Goal: Task Accomplishment & Management: Use online tool/utility

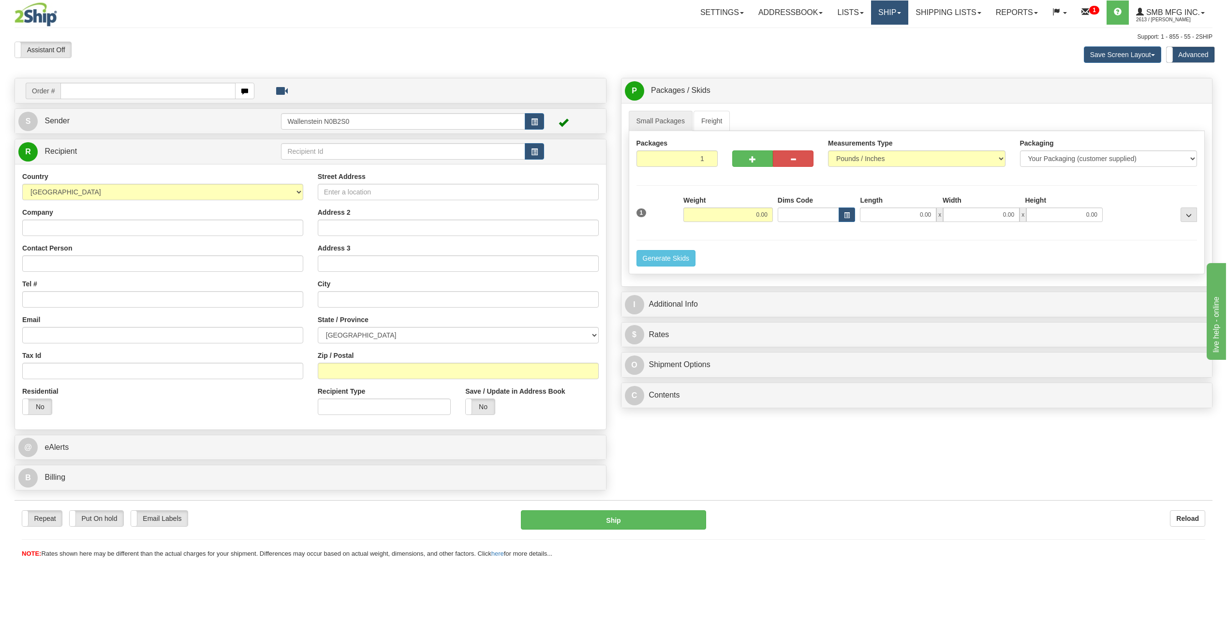
drag, startPoint x: 877, startPoint y: 6, endPoint x: 879, endPoint y: 19, distance: 13.6
click at [879, 6] on link "Ship" at bounding box center [889, 12] width 37 height 24
click at [879, 29] on link "Ship Screen" at bounding box center [864, 34] width 88 height 13
click at [336, 152] on input "text" at bounding box center [403, 151] width 244 height 16
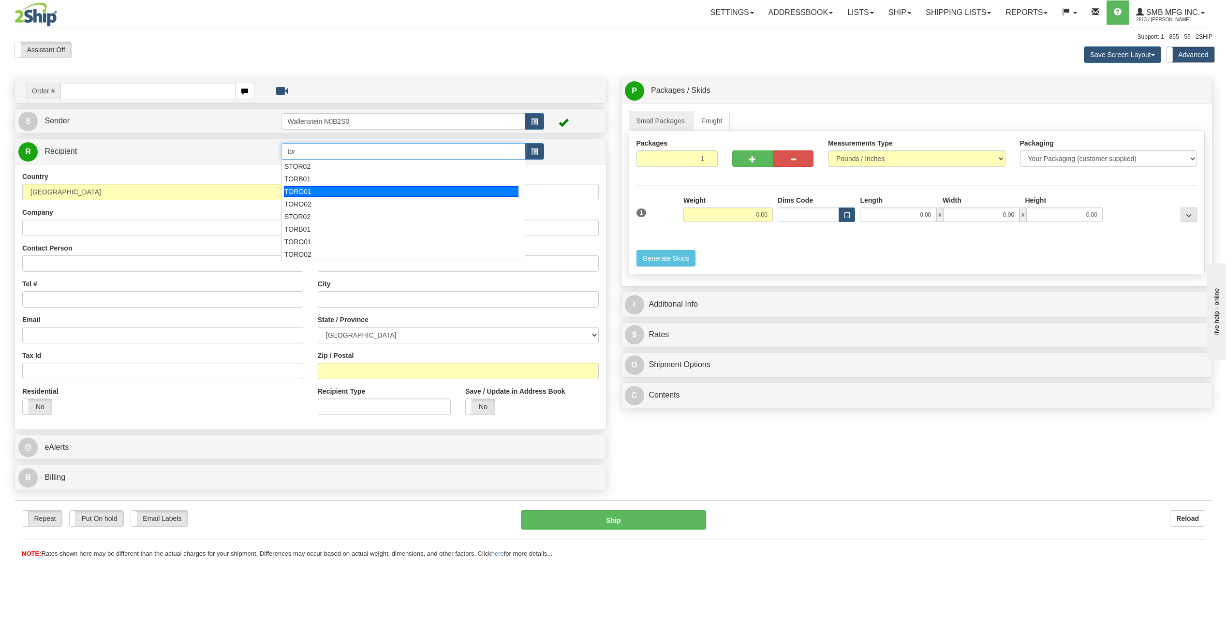
click at [318, 186] on li "TORO01" at bounding box center [402, 191] width 243 height 13
type input "TORO01"
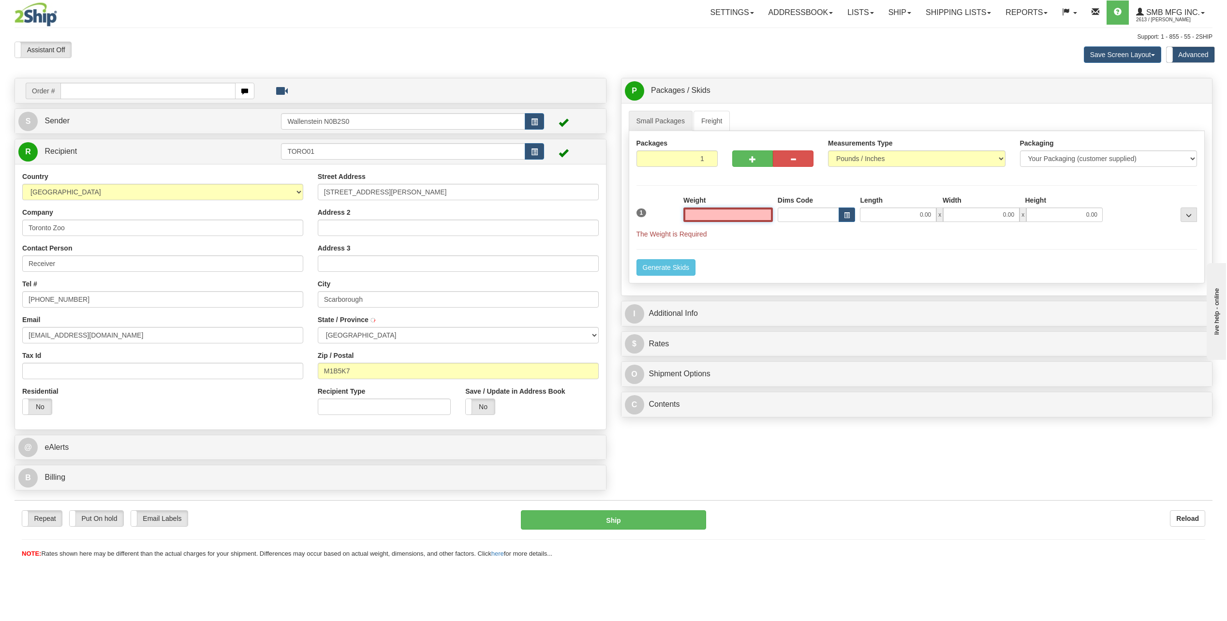
type input "SCARBOROUGH"
type input "0.00"
click at [723, 119] on link "Freight" at bounding box center [711, 121] width 37 height 20
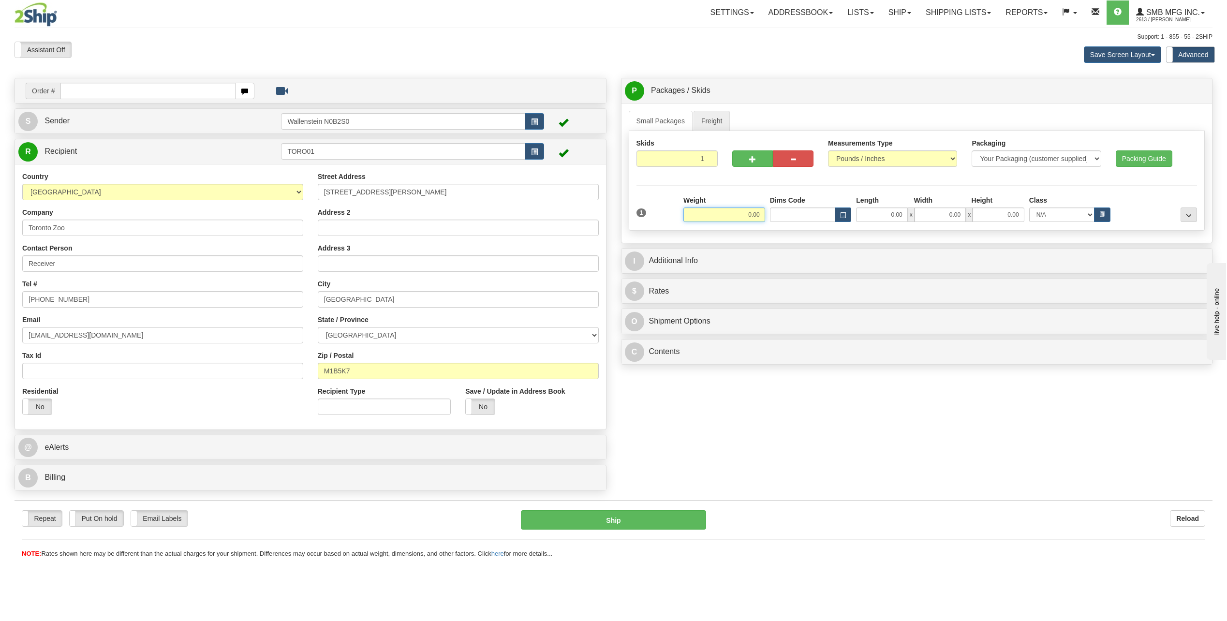
click at [714, 219] on input "0.00" at bounding box center [724, 214] width 82 height 15
click at [876, 214] on input "0.00" at bounding box center [881, 214] width 51 height 15
type input "300.00"
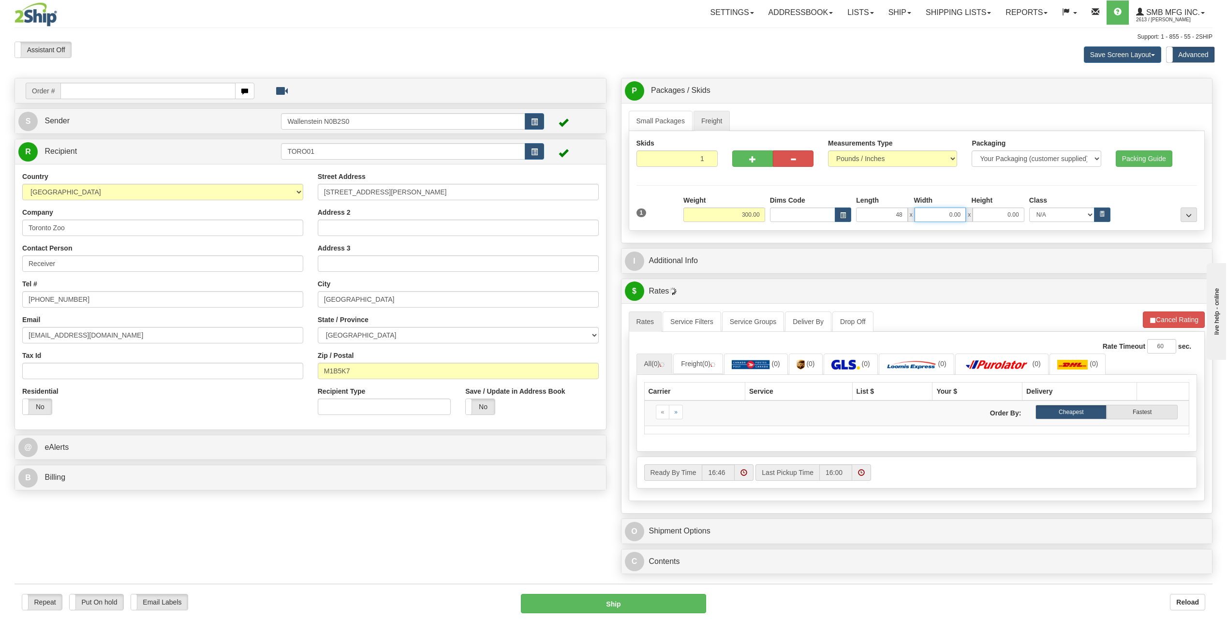
type input "48.00"
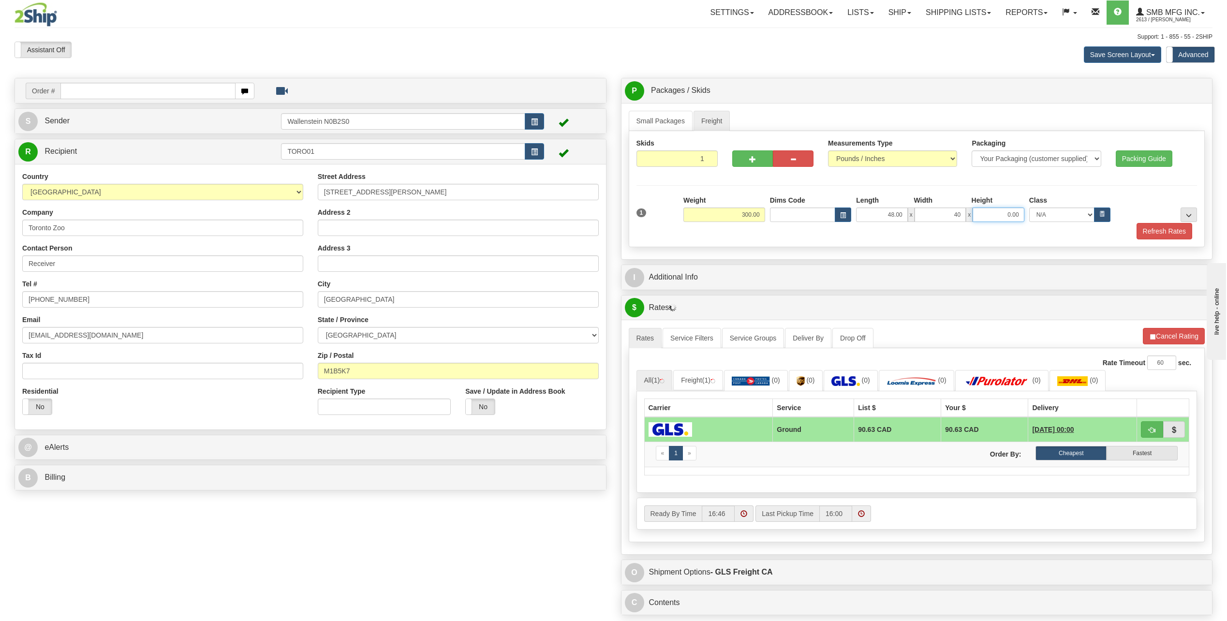
type input "40.00"
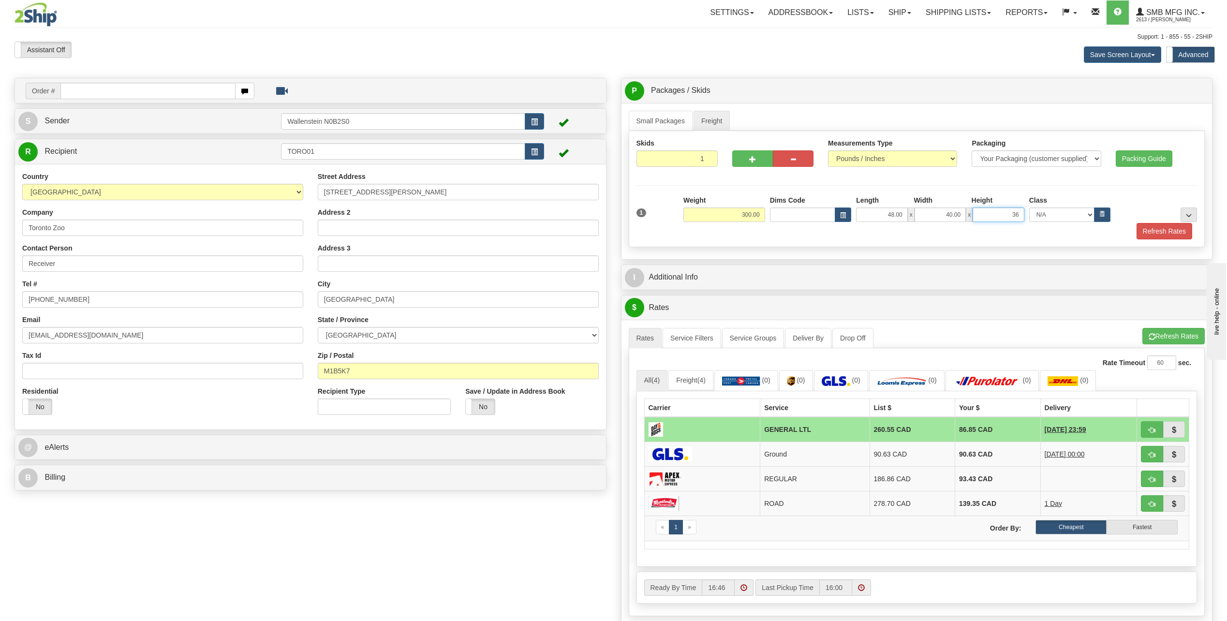
type input "36.00"
click at [385, 155] on input "TORO01" at bounding box center [403, 151] width 244 height 16
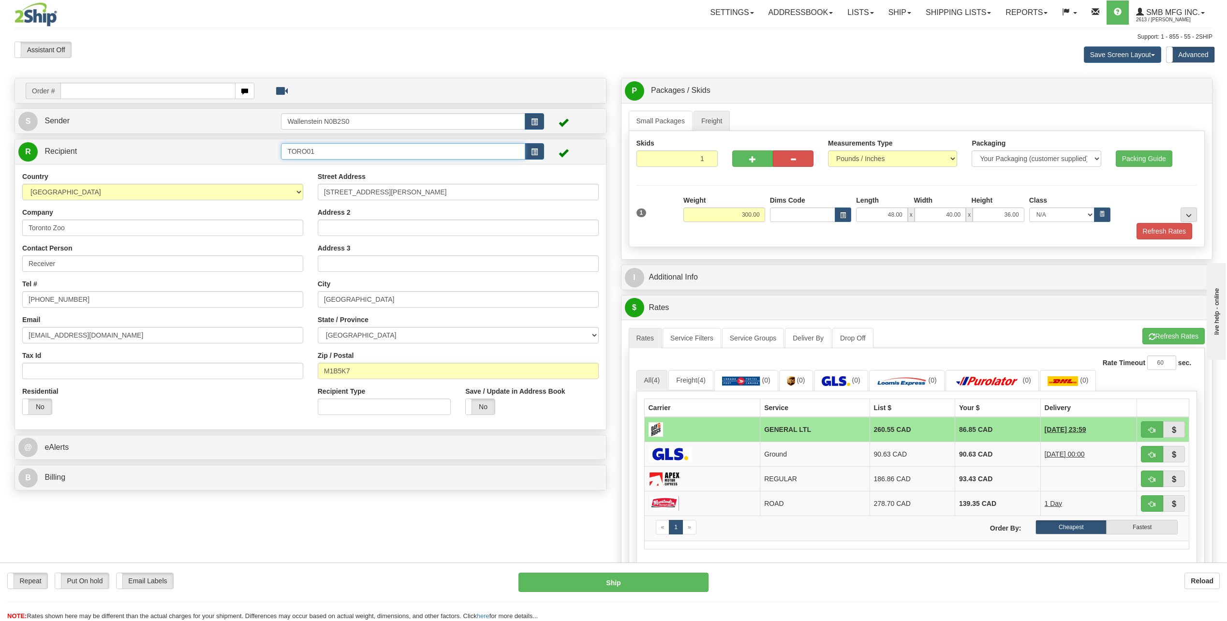
click at [385, 155] on input "TORO01" at bounding box center [403, 151] width 244 height 16
type input "p"
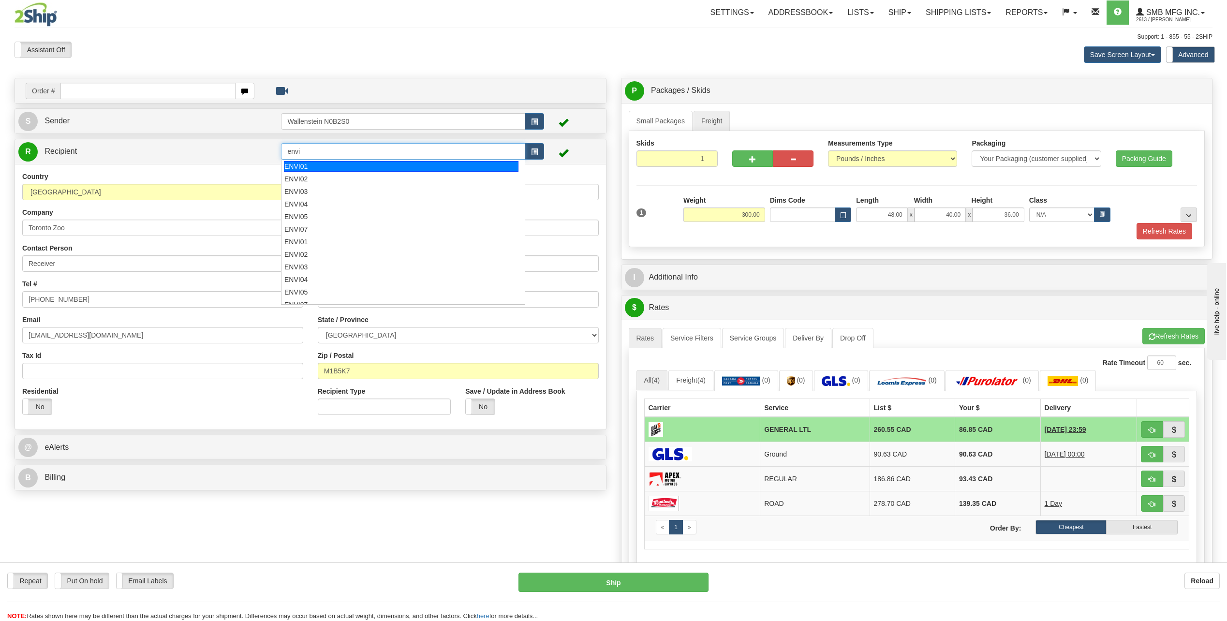
click at [424, 165] on div "ENVI01" at bounding box center [401, 166] width 235 height 11
type input "ENVI01"
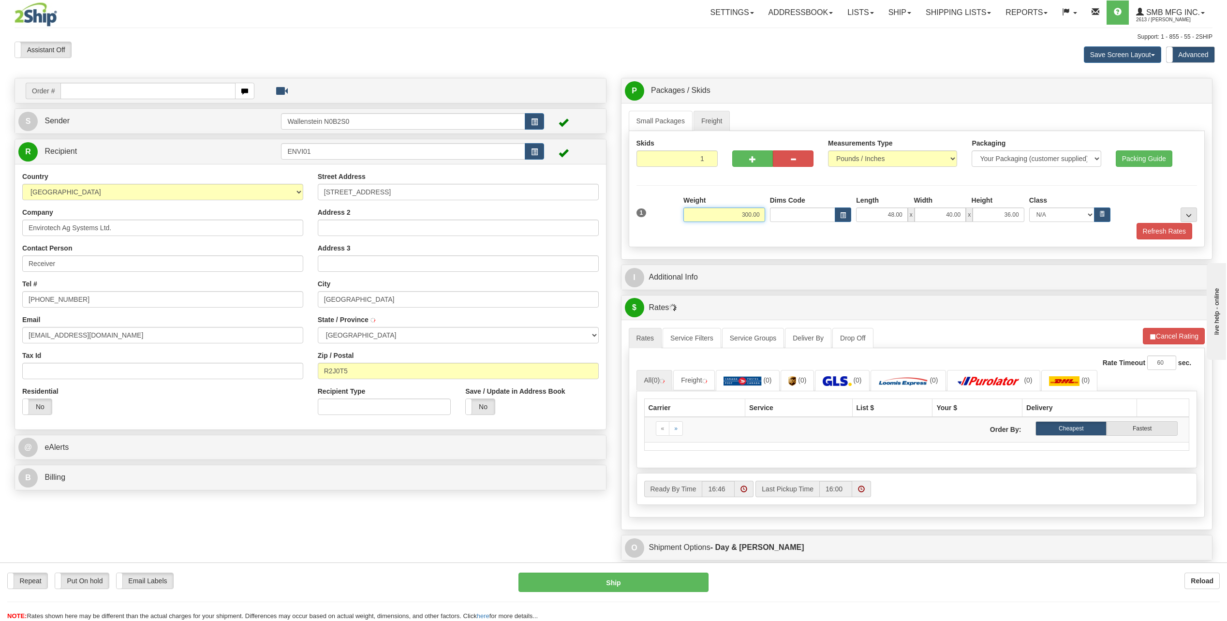
type input "WINNIPEG"
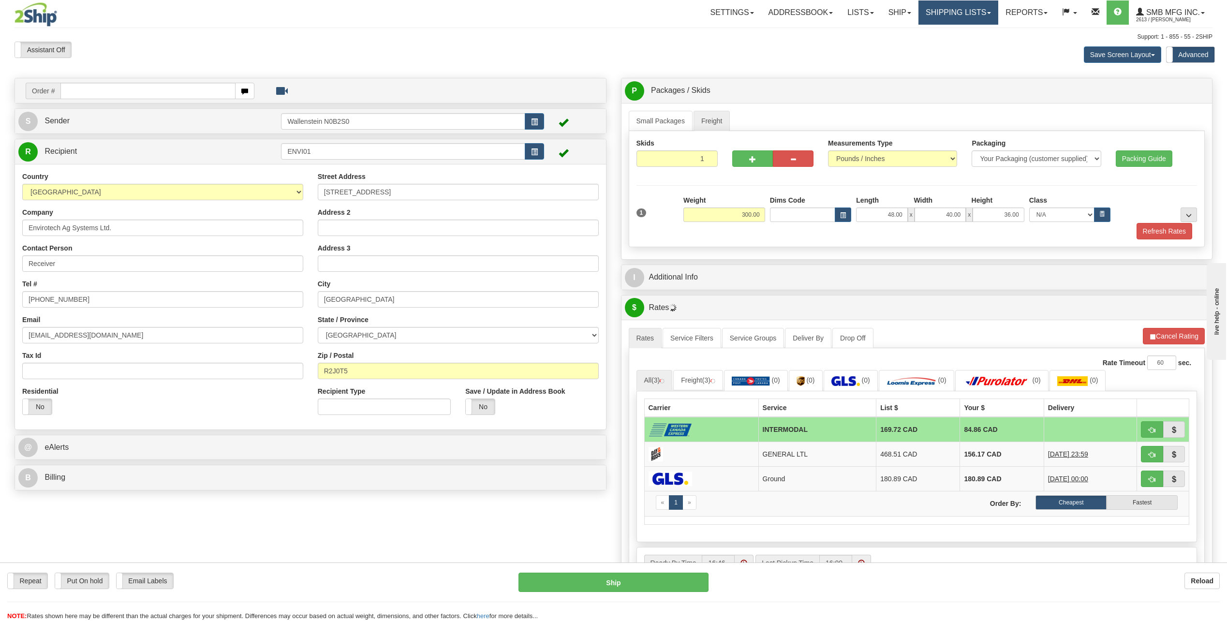
drag, startPoint x: 931, startPoint y: 12, endPoint x: 931, endPoint y: 17, distance: 4.9
click at [931, 12] on link "Shipping lists" at bounding box center [958, 12] width 80 height 24
click at [932, 29] on link "Current Shipments" at bounding box center [951, 34] width 94 height 13
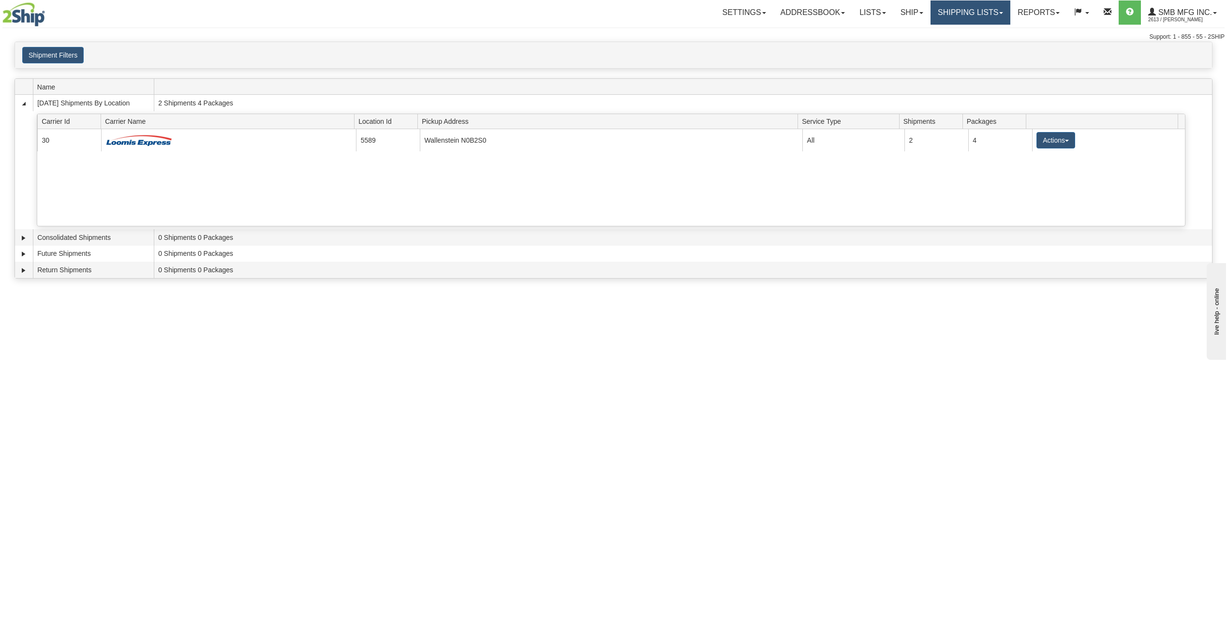
click at [944, 8] on link "Shipping lists" at bounding box center [970, 12] width 80 height 24
click at [942, 43] on span "Search Shipment History" at bounding box center [963, 47] width 75 height 8
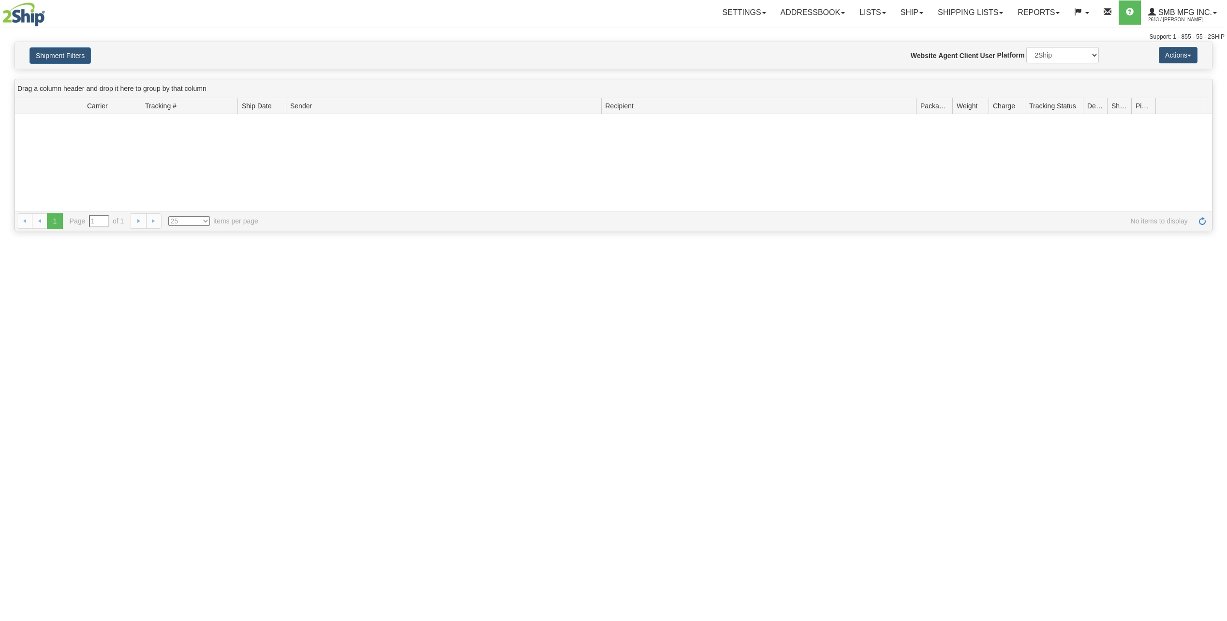
type input "From 10/14/2025 To 10/15/2025"
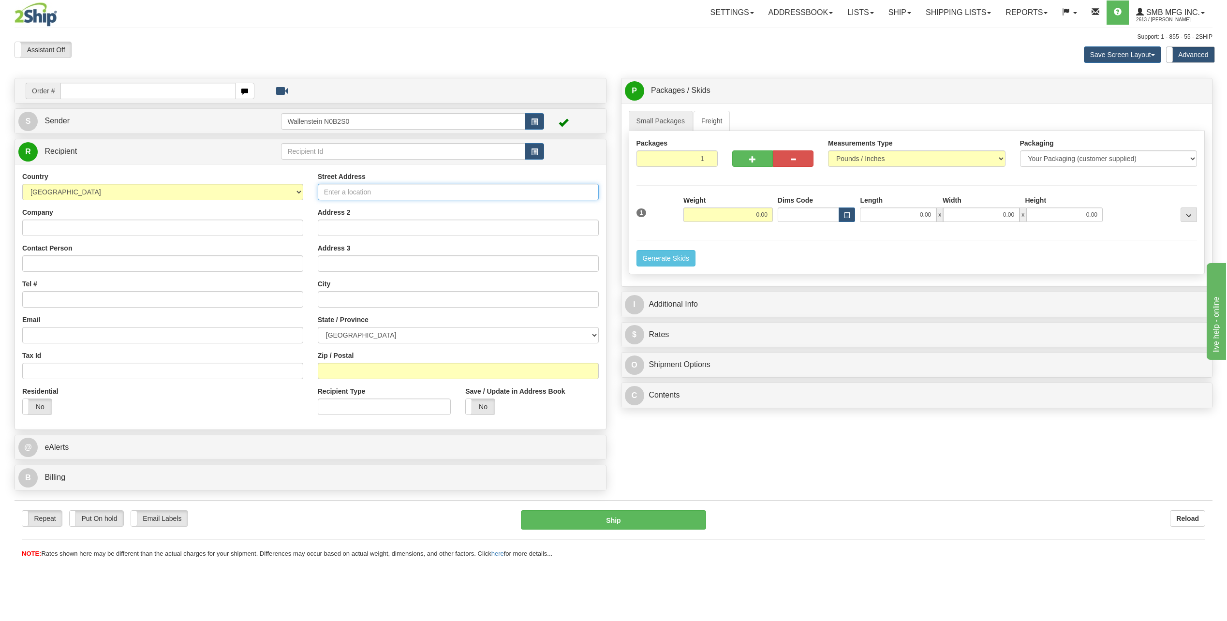
click at [348, 194] on input "Street Address" at bounding box center [458, 192] width 281 height 16
type input "[STREET_ADDRESS][PERSON_NAME]"
type input "Blumenort"
select select "MB"
type input "R0A 0C1"
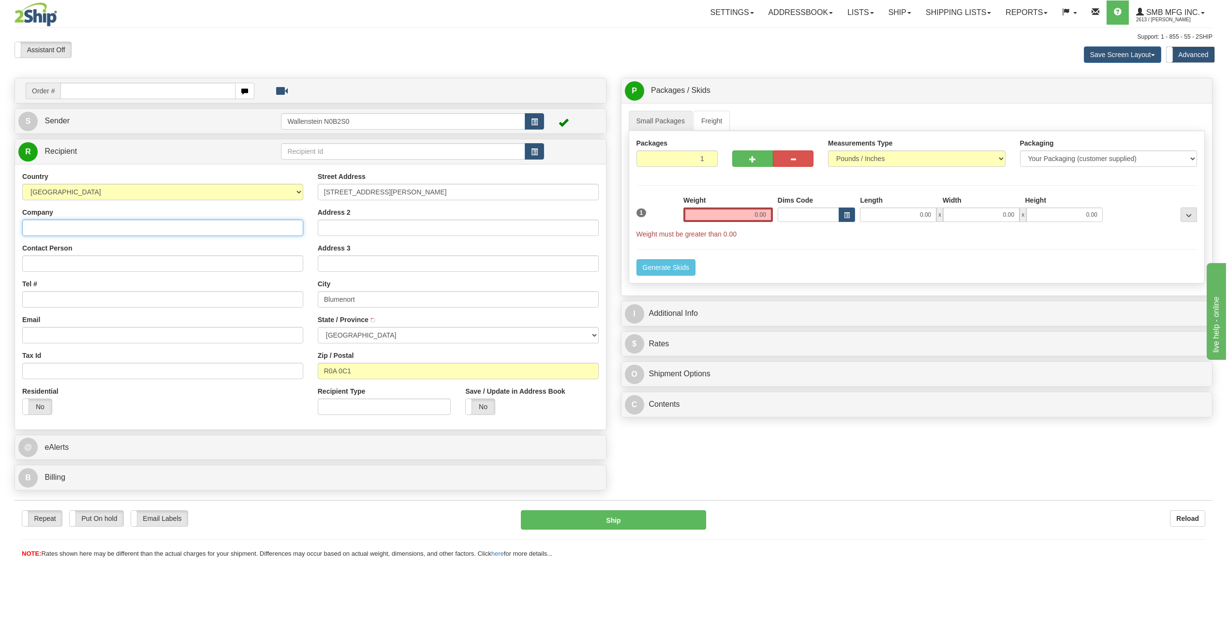
click at [143, 227] on input "Company" at bounding box center [162, 228] width 281 height 16
type input "[PERSON_NAME]"
click at [712, 120] on link "Freight" at bounding box center [711, 121] width 37 height 20
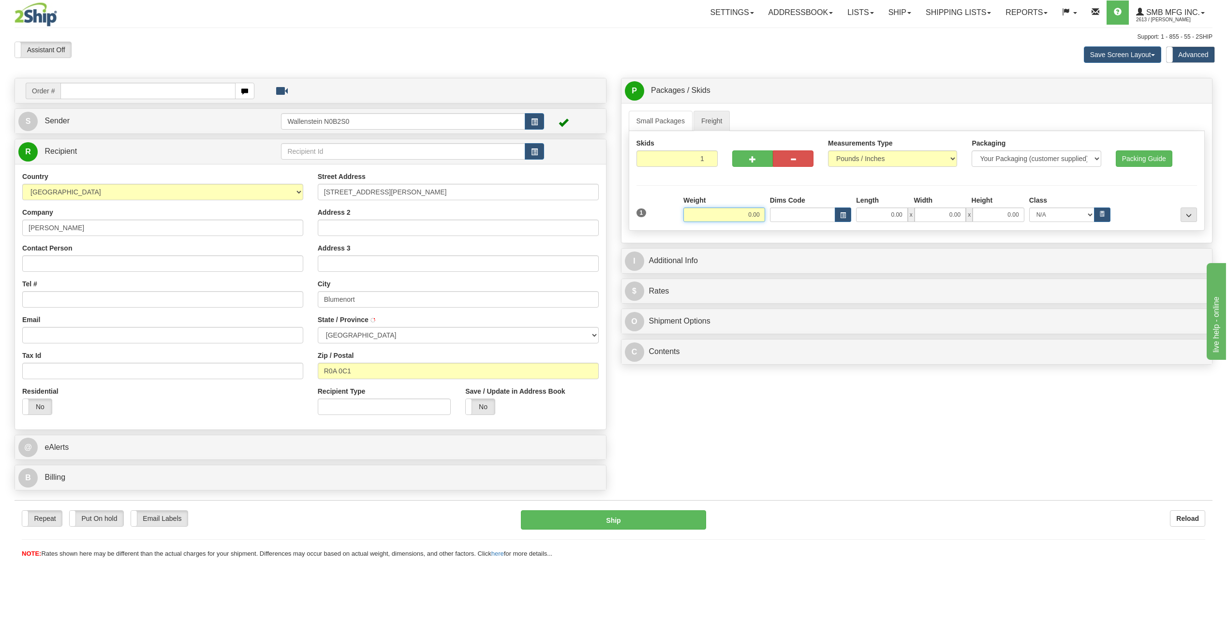
click at [721, 212] on input "0.00" at bounding box center [724, 214] width 82 height 15
type input "500.00"
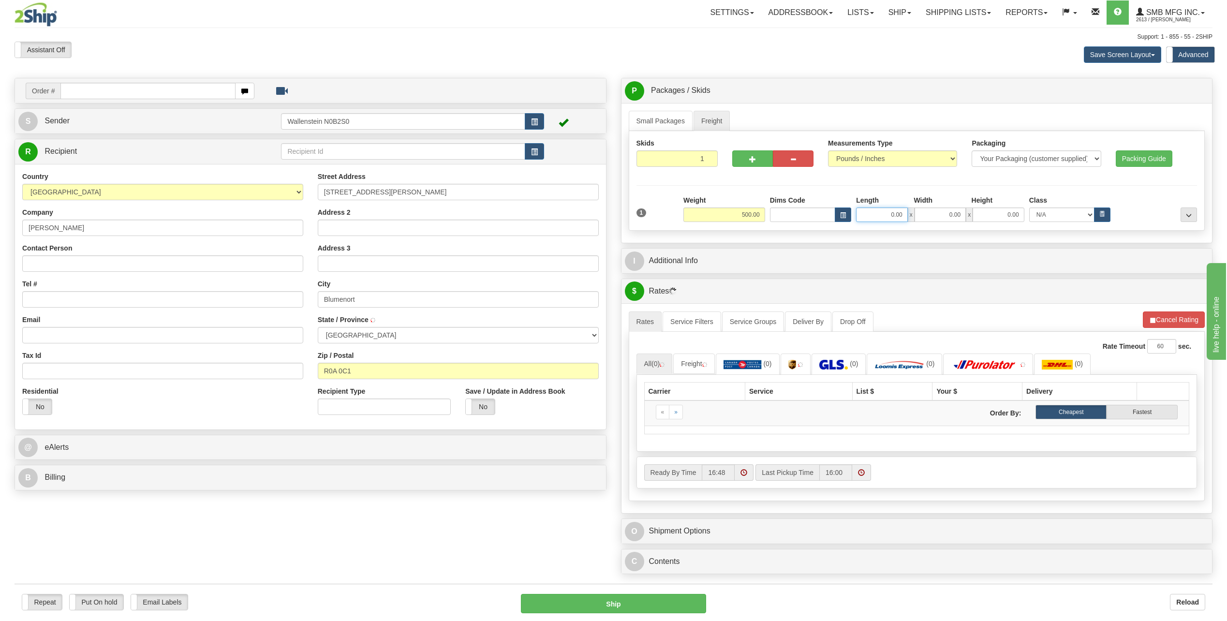
click at [881, 214] on input "0.00" at bounding box center [881, 214] width 51 height 15
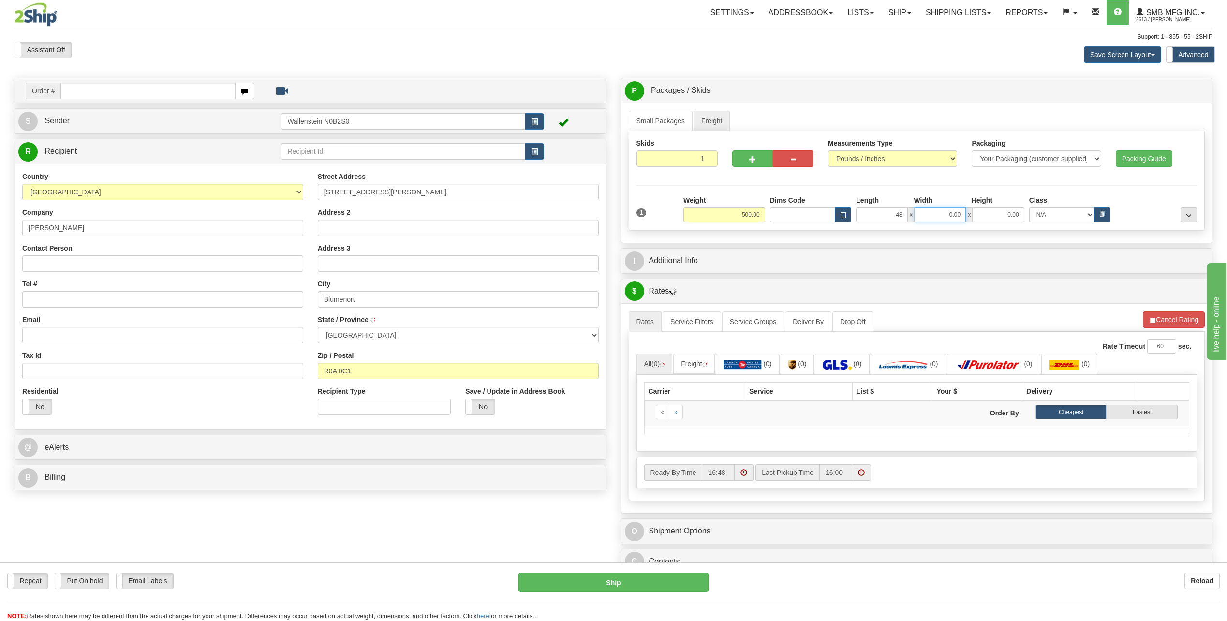
type input "48.00"
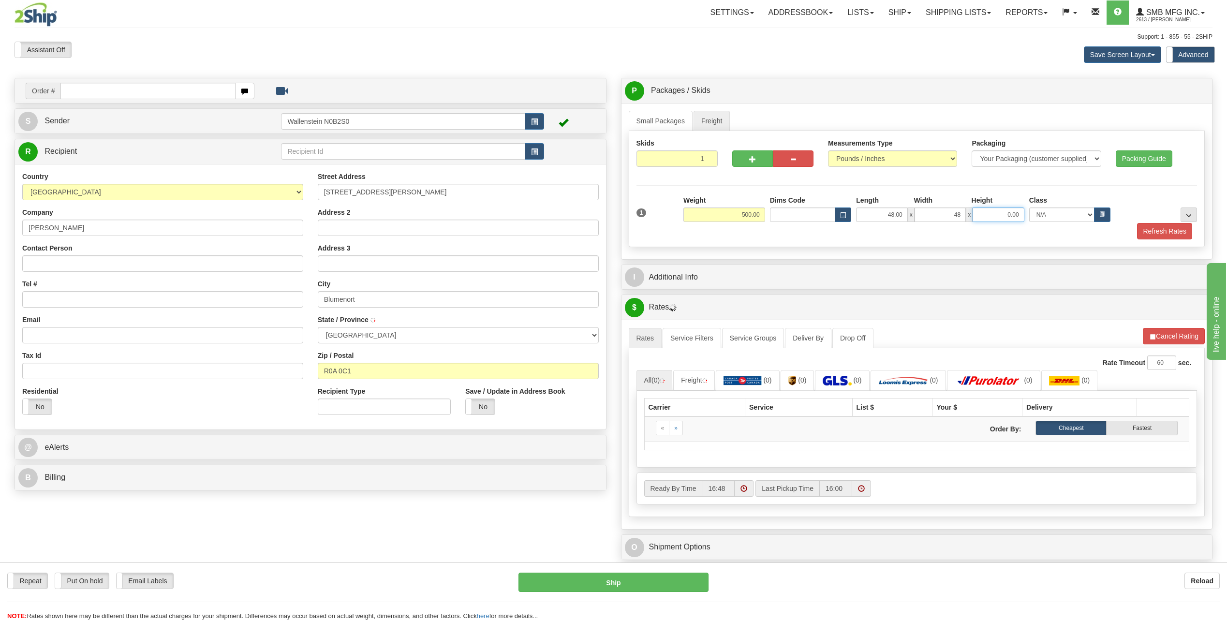
type input "48.00"
click at [1153, 231] on button "Refresh Rates" at bounding box center [1164, 231] width 56 height 16
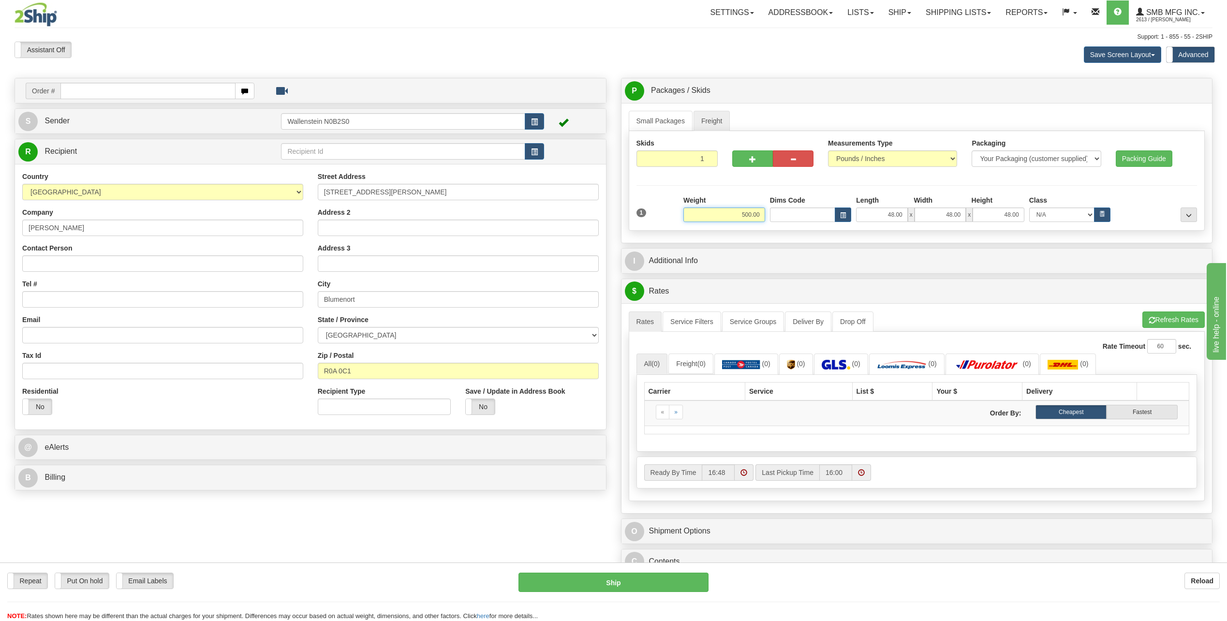
click at [710, 219] on input "500.00" at bounding box center [724, 214] width 82 height 15
type input "300.00"
click at [1162, 316] on li "Refresh Rates Cancel Rating" at bounding box center [1173, 319] width 62 height 16
click at [73, 302] on input "Tel #" at bounding box center [162, 299] width 281 height 16
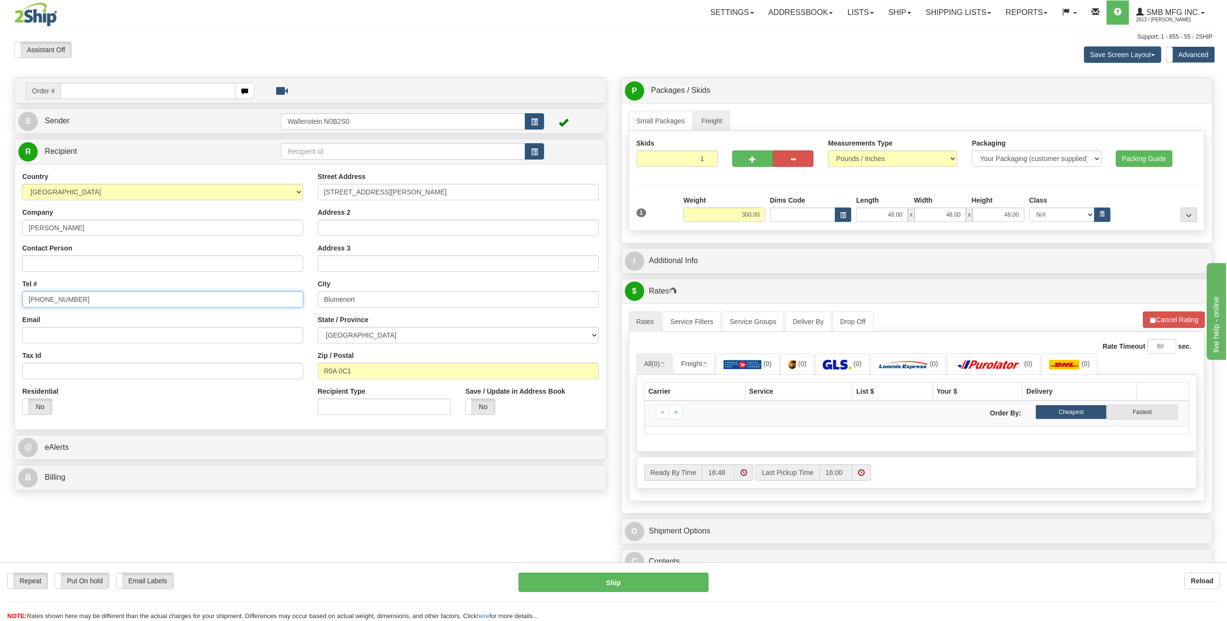
type input "[PHONE_NUMBER]"
click at [76, 233] on input "[PERSON_NAME]" at bounding box center [162, 228] width 281 height 16
type input "[PERSON_NAME] farm"
click at [1164, 320] on button "Cancel Rating" at bounding box center [1174, 319] width 62 height 16
click at [714, 121] on link "Freight" at bounding box center [711, 121] width 37 height 20
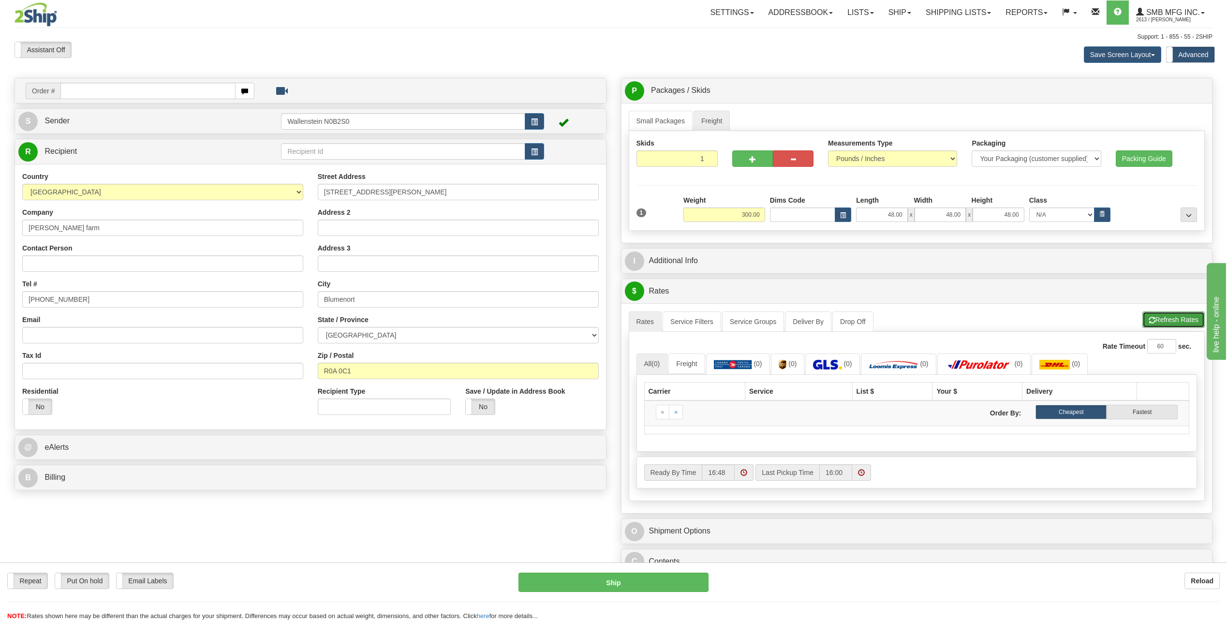
click at [1153, 320] on span "button" at bounding box center [1152, 320] width 7 height 6
